Goal: Task Accomplishment & Management: Complete application form

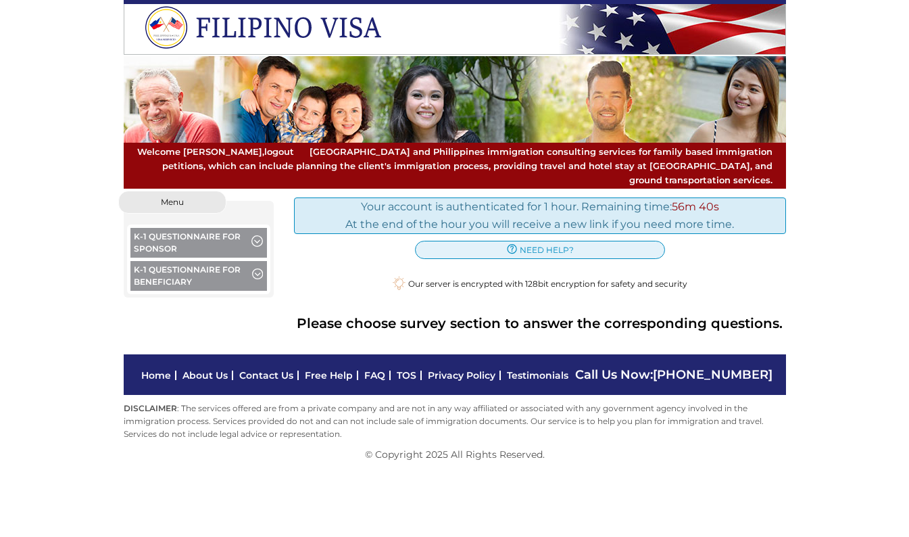
click at [197, 263] on button "K-1 Questionnaire for Beneficiary" at bounding box center [199, 277] width 137 height 33
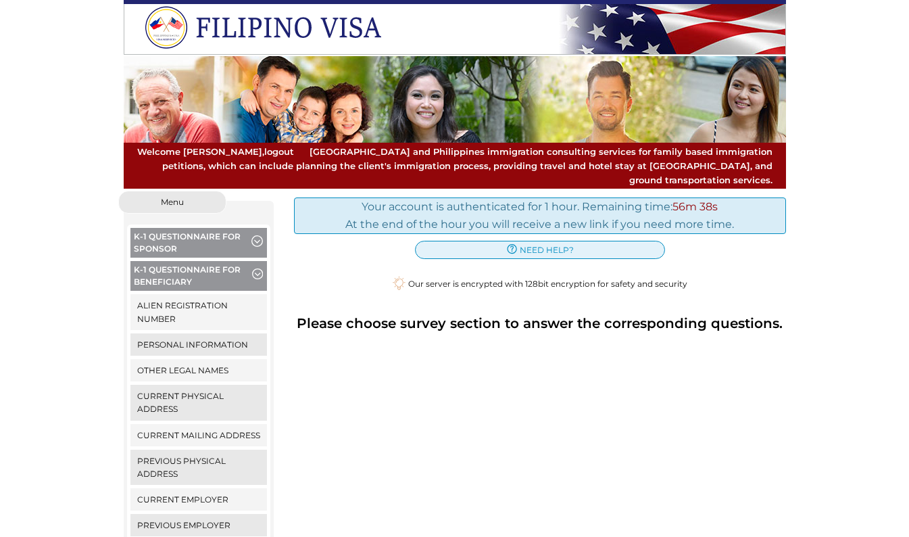
click at [208, 294] on link "Alien Registration Number" at bounding box center [199, 311] width 137 height 35
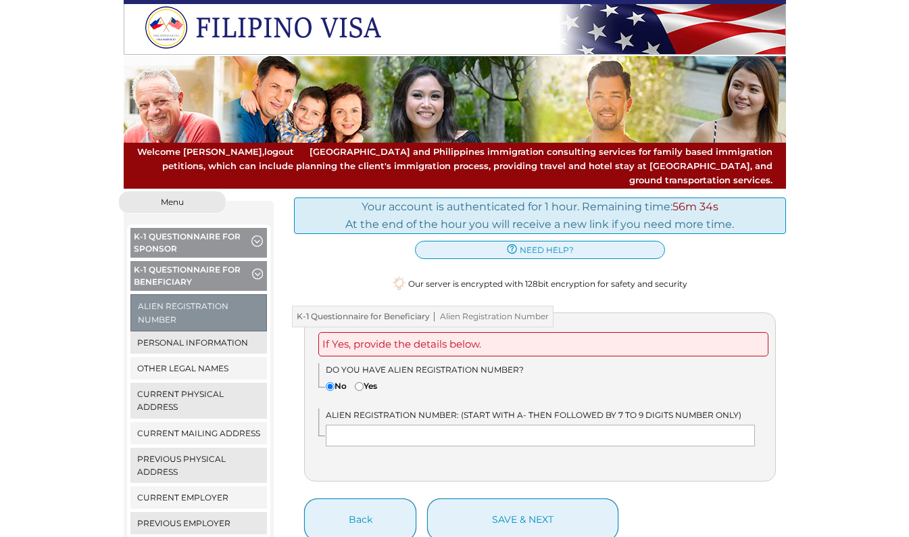
click at [187, 261] on button "K-1 Questionnaire for Beneficiary" at bounding box center [199, 277] width 137 height 33
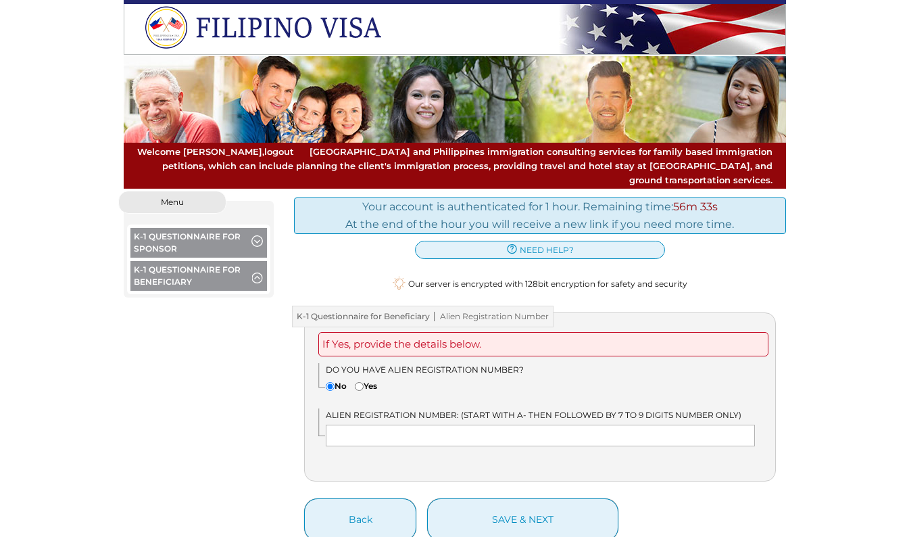
click at [187, 261] on button "K-1 Questionnaire for Beneficiary" at bounding box center [199, 277] width 137 height 33
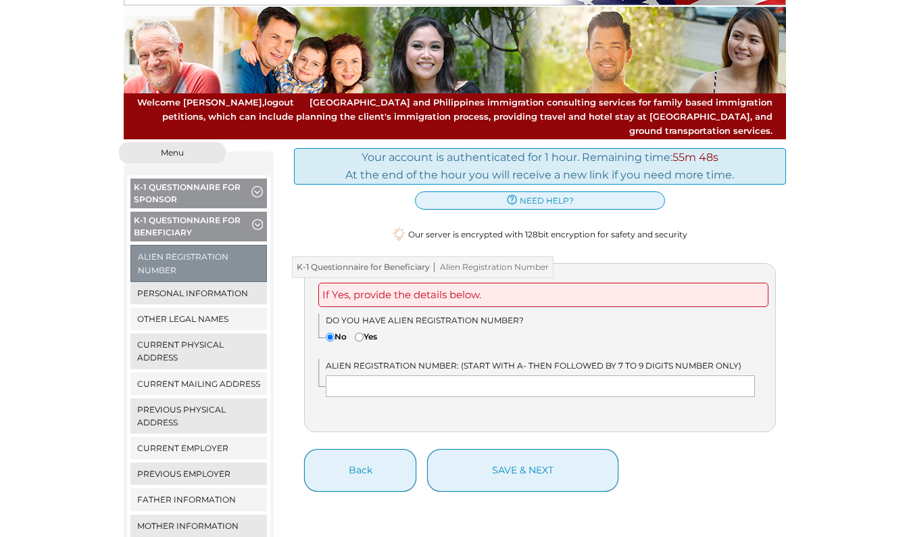
scroll to position [49, 0]
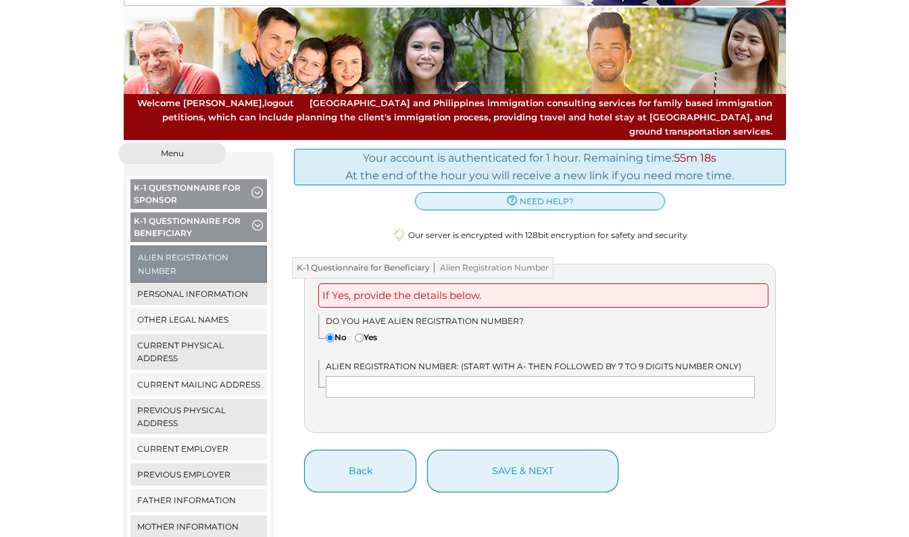
click at [191, 283] on link "Personal Information" at bounding box center [199, 294] width 137 height 22
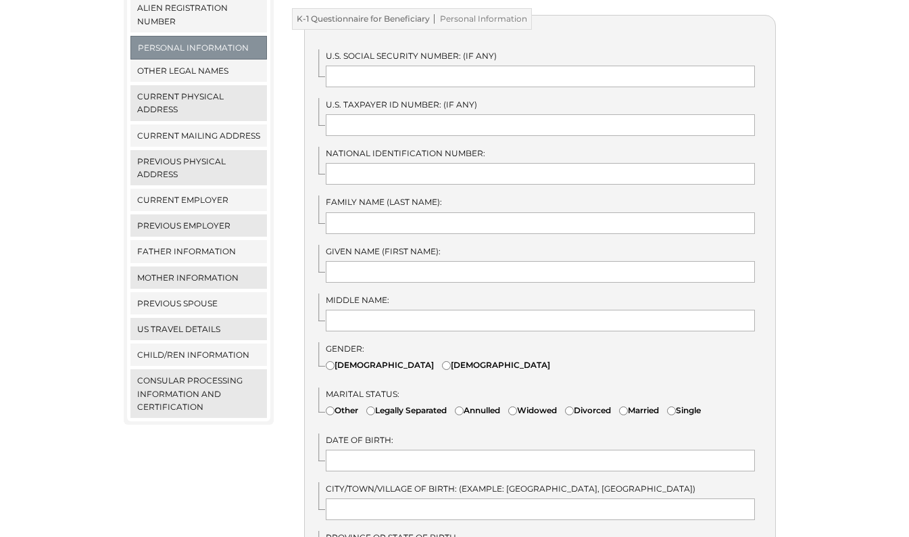
scroll to position [299, 0]
drag, startPoint x: 439, startPoint y: 271, endPoint x: 831, endPoint y: 222, distance: 395.2
click at [831, 222] on div "We detected that you recently logged in a different window. Please close this w…" at bounding box center [454, 522] width 909 height 1261
